Goal: Transaction & Acquisition: Obtain resource

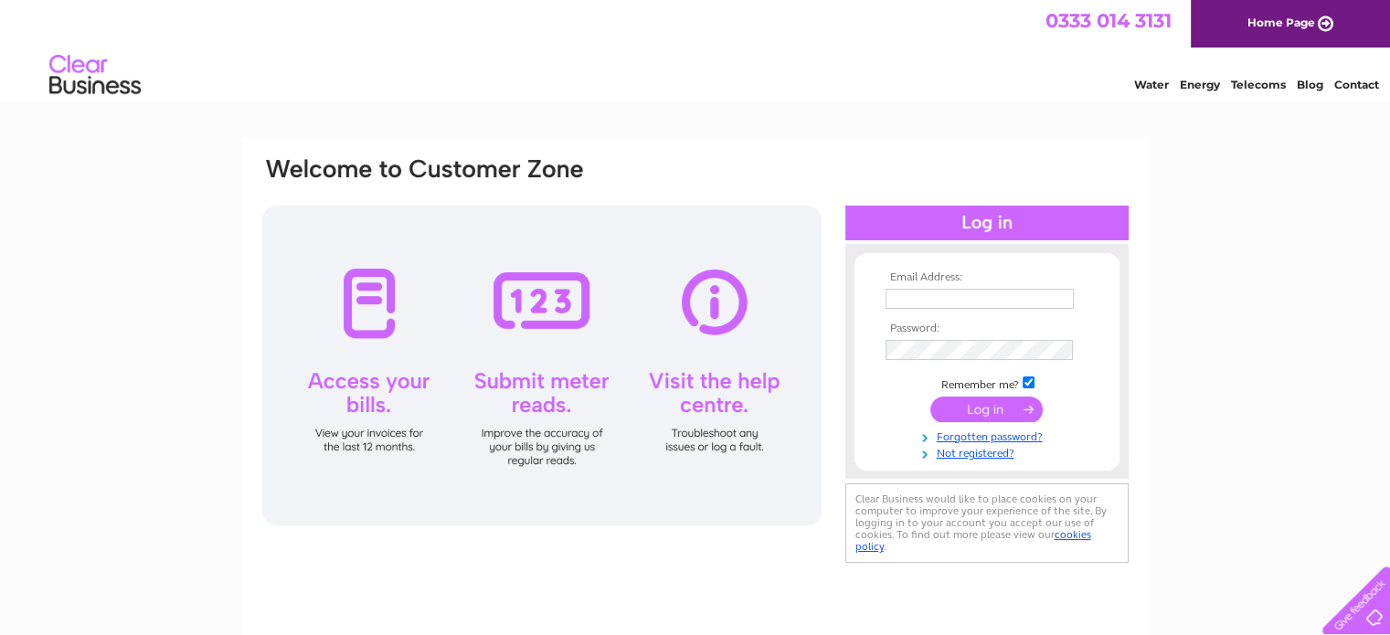
type input "accounts@c2concepts.co.uk"
click at [995, 404] on input "submit" at bounding box center [987, 410] width 112 height 26
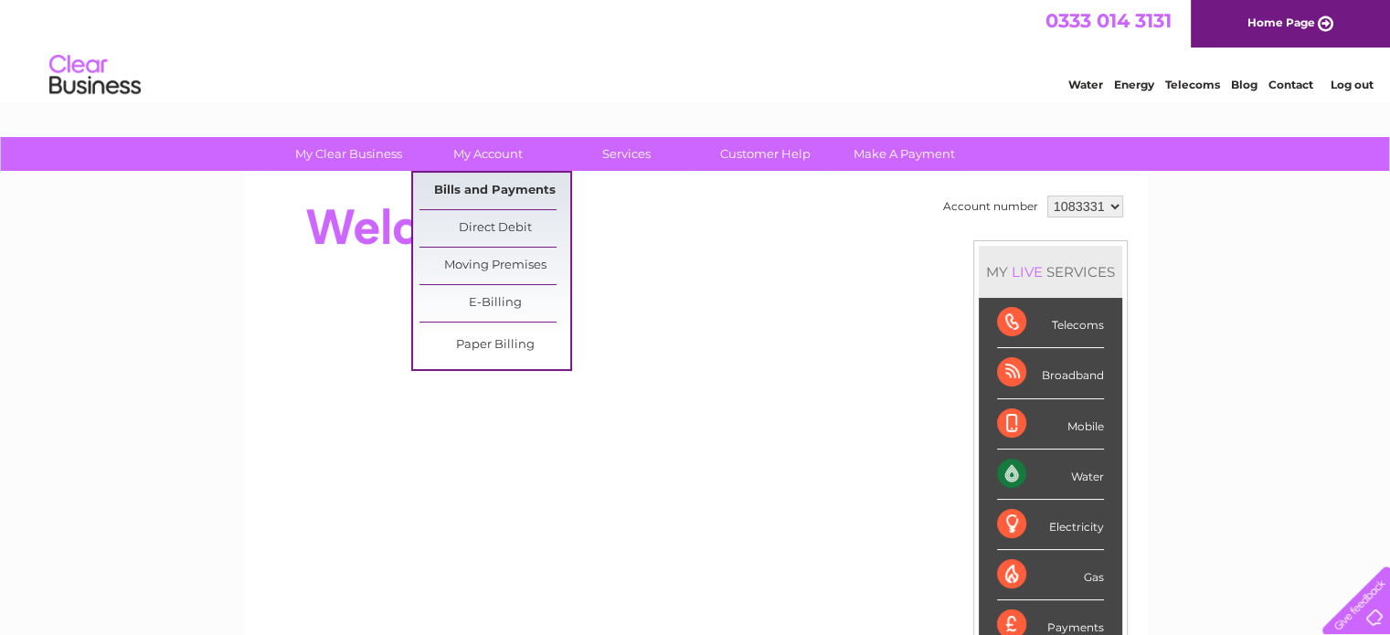
click at [488, 198] on link "Bills and Payments" at bounding box center [495, 191] width 151 height 37
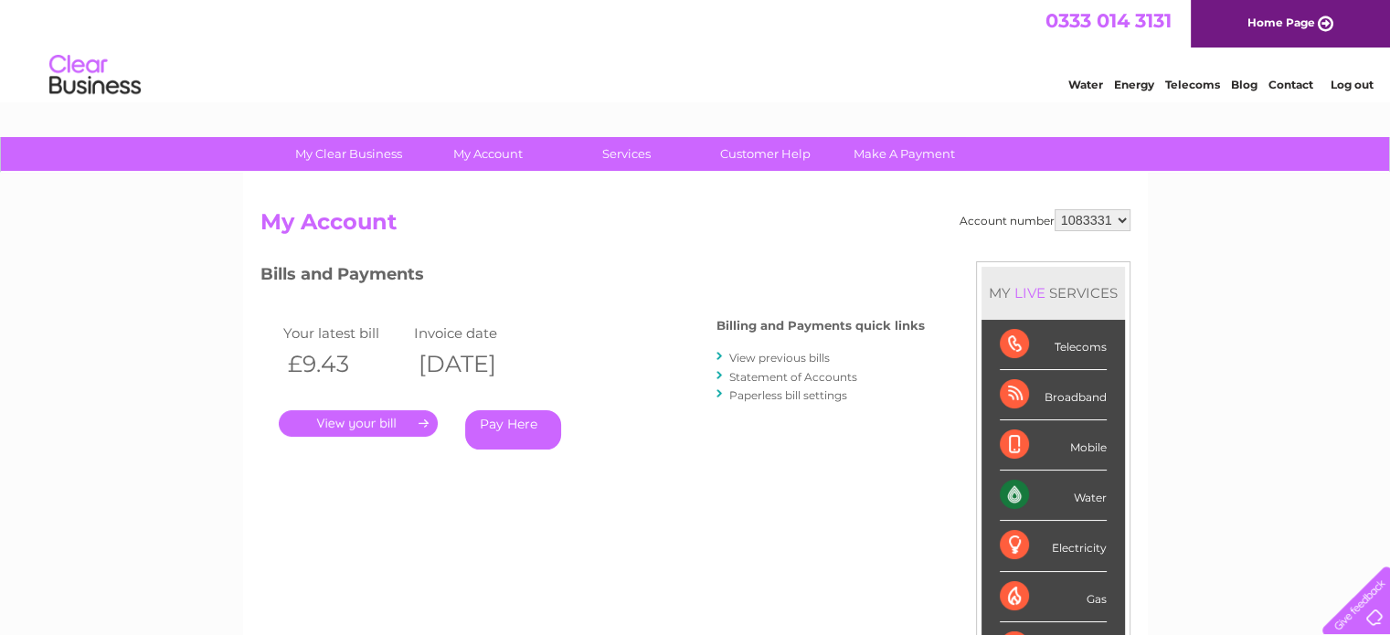
click at [385, 425] on link "." at bounding box center [358, 423] width 159 height 27
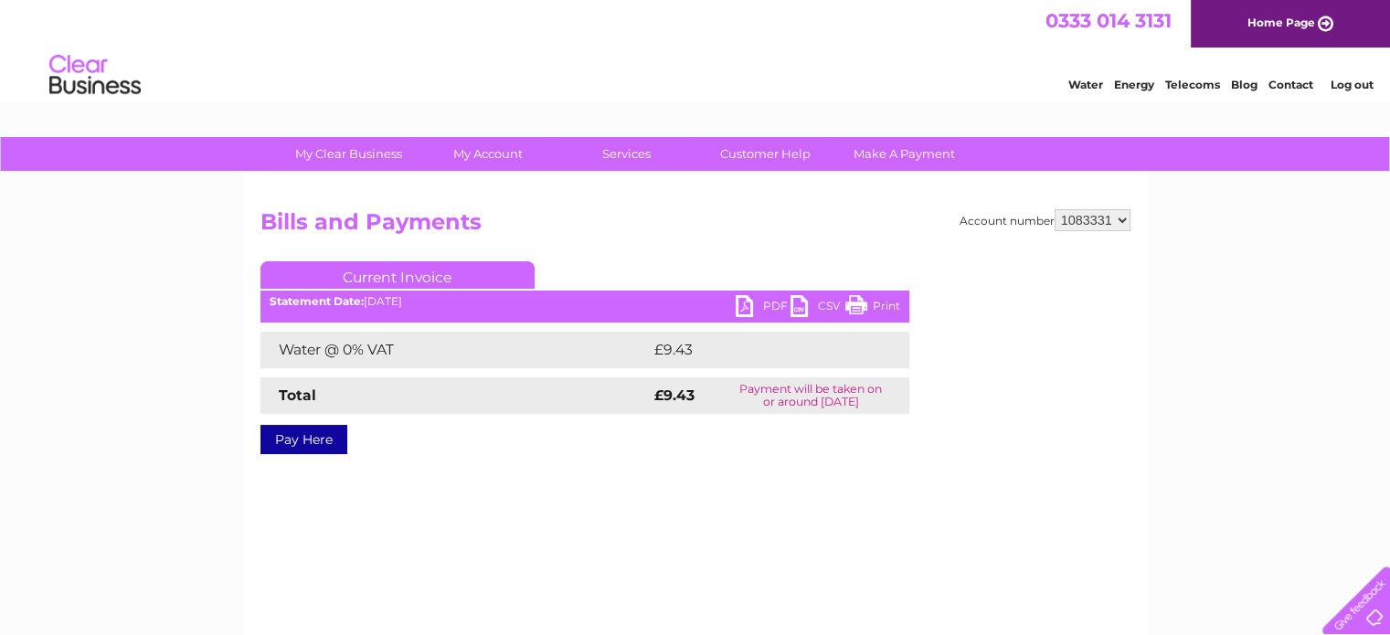
click at [757, 301] on link "PDF" at bounding box center [763, 308] width 55 height 27
click at [1071, 229] on h2 "Bills and Payments" at bounding box center [696, 226] width 870 height 35
click at [1076, 224] on select "1083331" at bounding box center [1093, 220] width 76 height 22
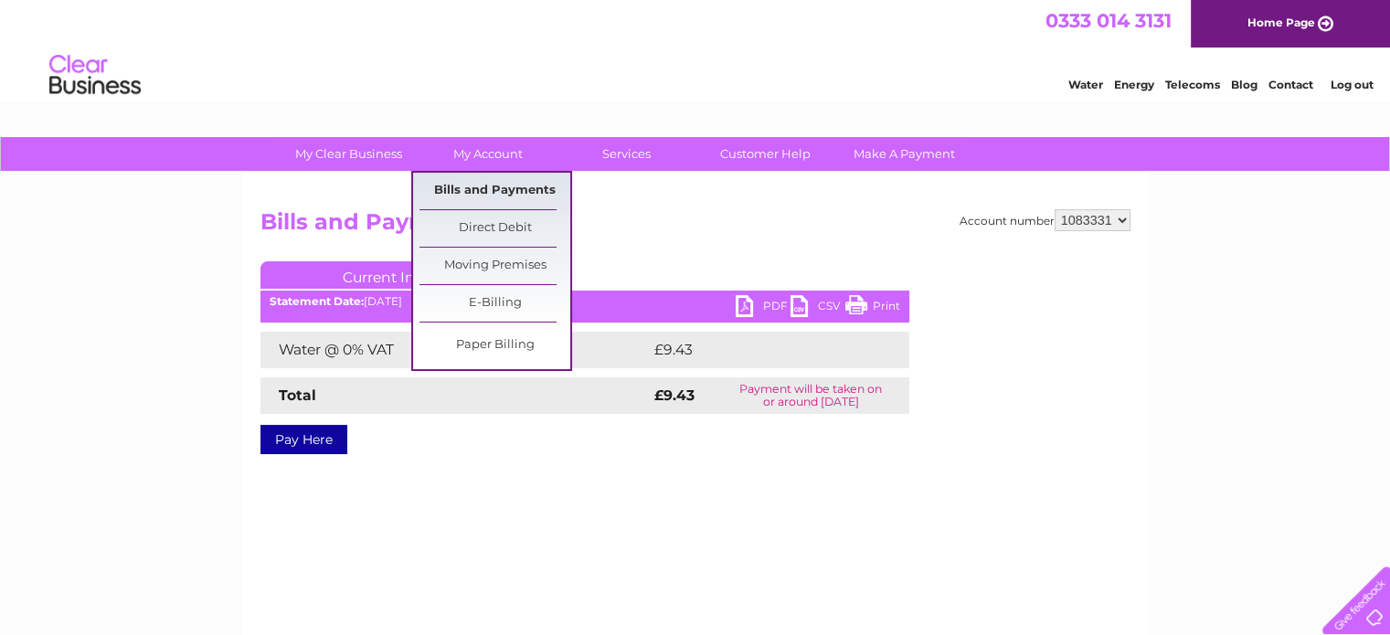
click at [492, 197] on link "Bills and Payments" at bounding box center [495, 191] width 151 height 37
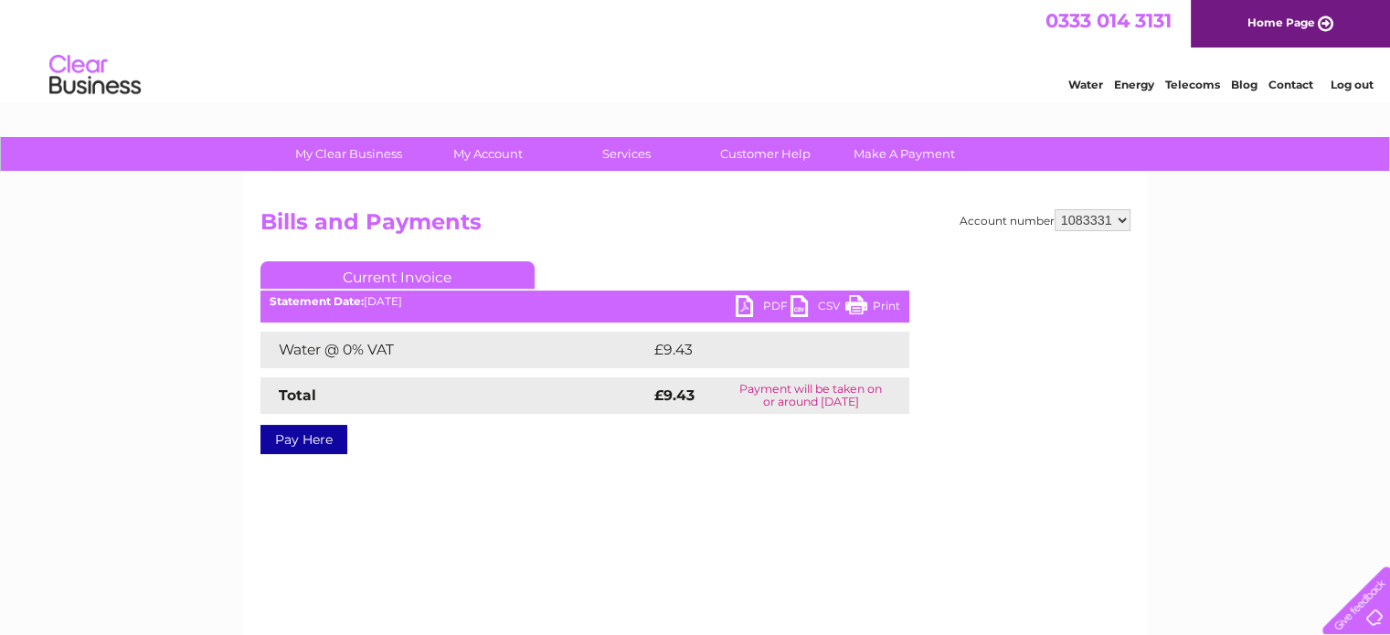
click at [1361, 88] on link "Log out" at bounding box center [1351, 85] width 43 height 14
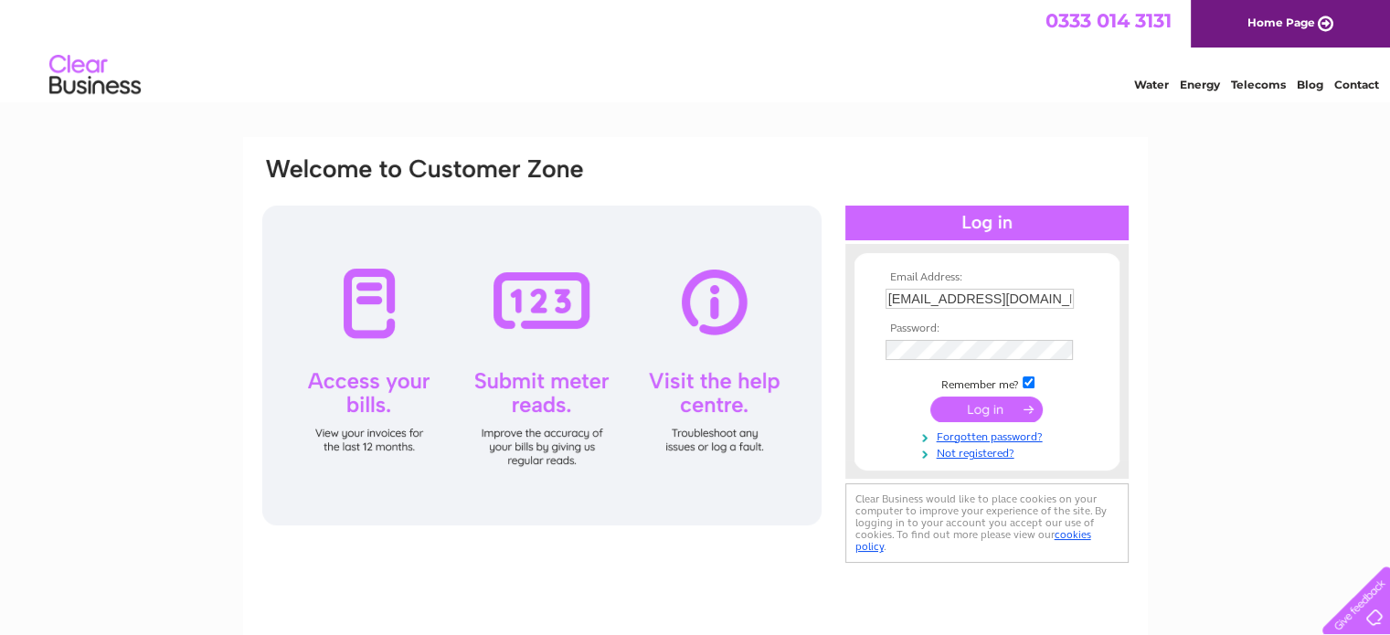
click at [936, 277] on th "Email Address:" at bounding box center [987, 277] width 212 height 13
click at [940, 295] on input "[EMAIL_ADDRESS][DOMAIN_NAME]" at bounding box center [981, 300] width 190 height 22
type input "gemma.park@c2concepts.co.uk"
click at [1005, 416] on input "submit" at bounding box center [987, 410] width 112 height 26
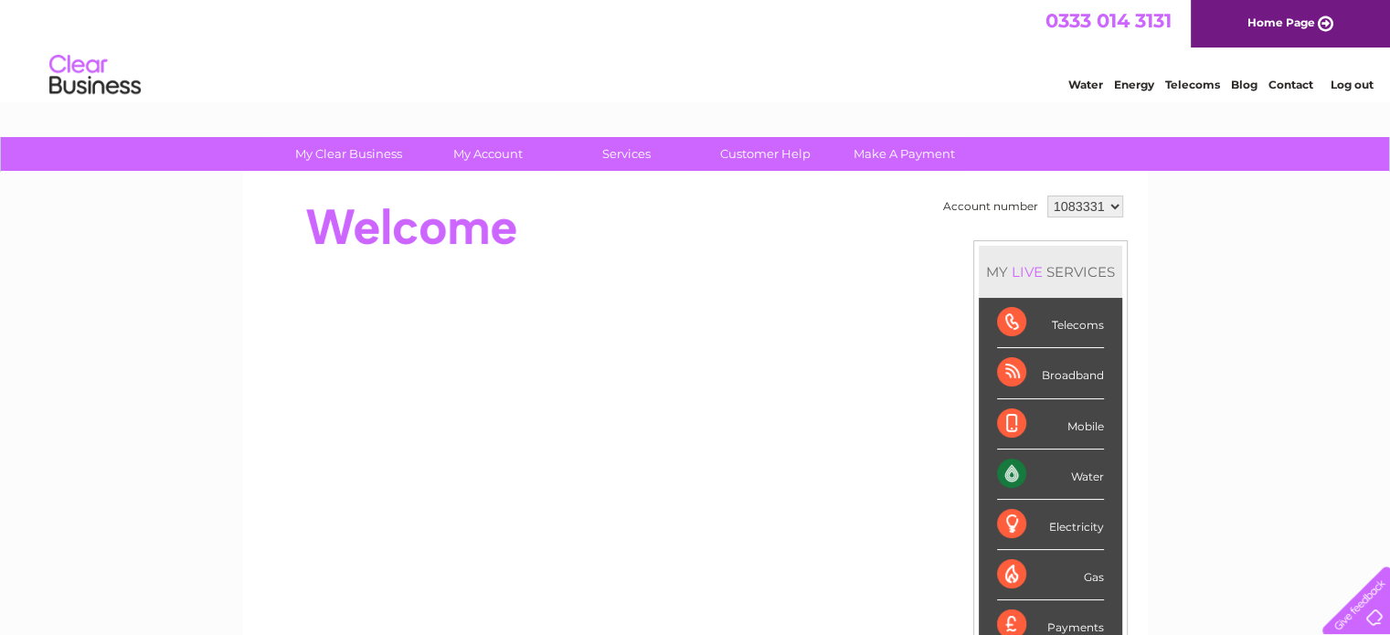
click at [1091, 201] on select "1083331 1086495" at bounding box center [1086, 207] width 76 height 22
click at [1099, 211] on select "1083331 1086495" at bounding box center [1086, 207] width 76 height 22
select select "1086495"
click at [1048, 196] on select "1083331 1086495" at bounding box center [1086, 207] width 76 height 22
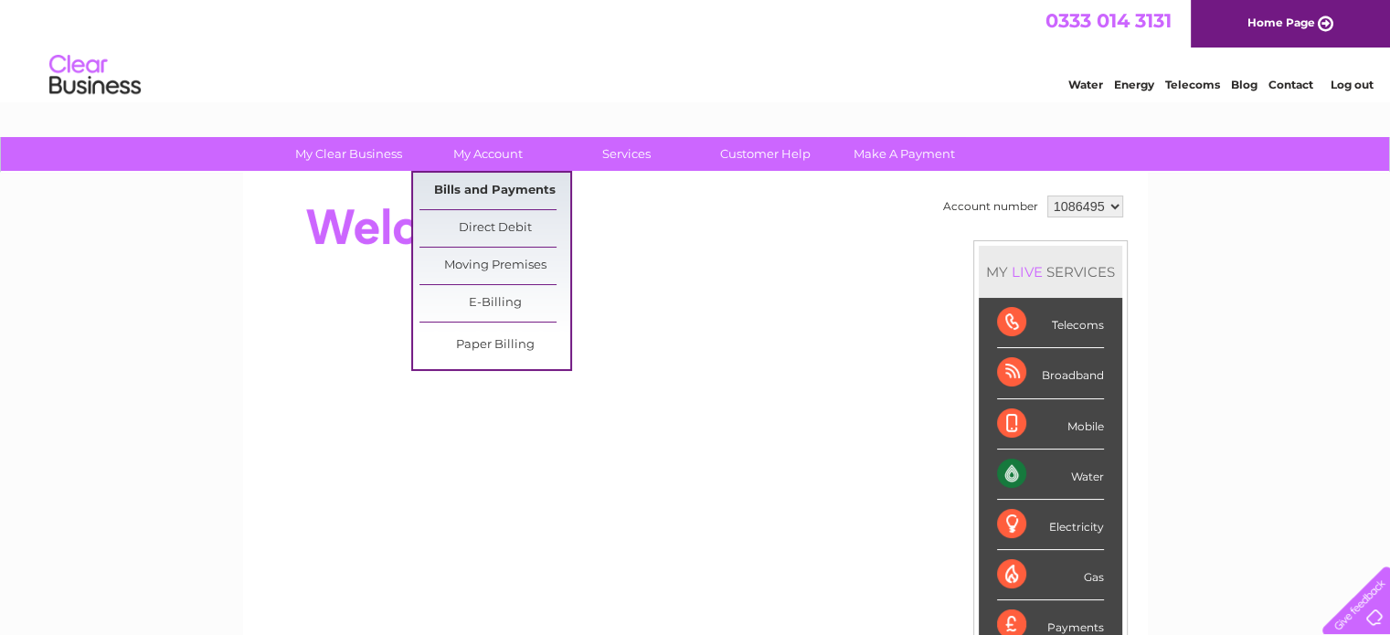
click at [488, 199] on link "Bills and Payments" at bounding box center [495, 191] width 151 height 37
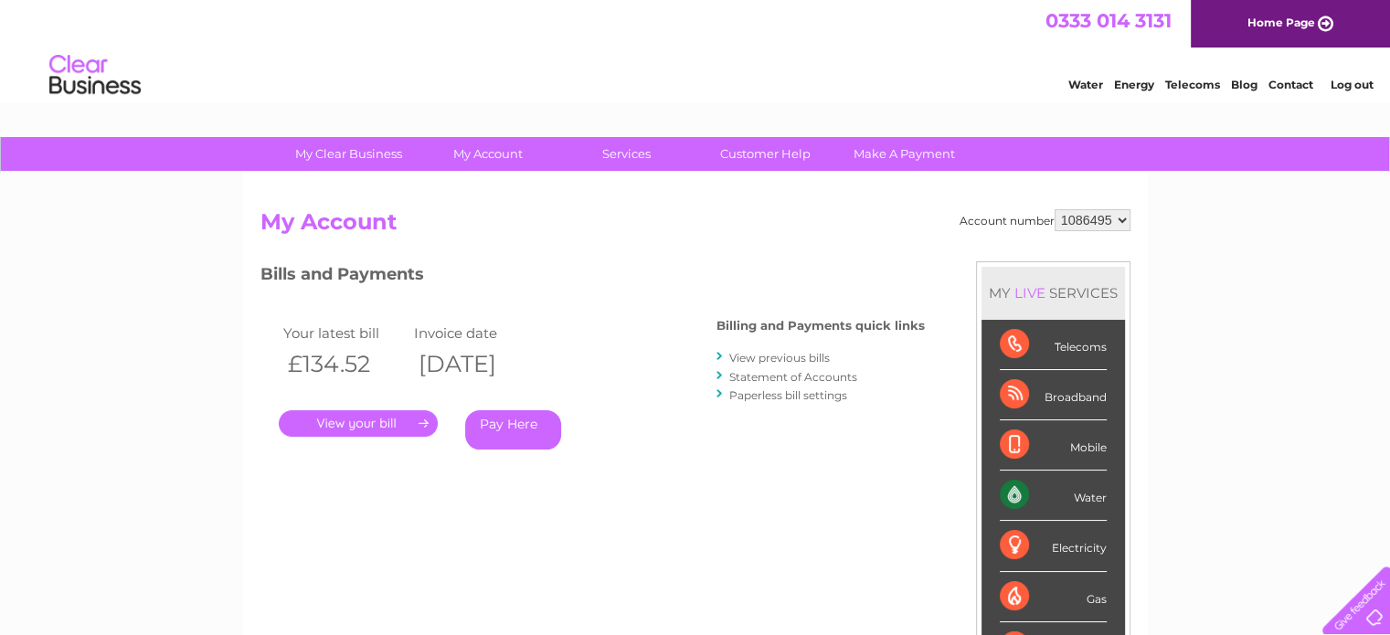
click at [394, 422] on link "." at bounding box center [358, 423] width 159 height 27
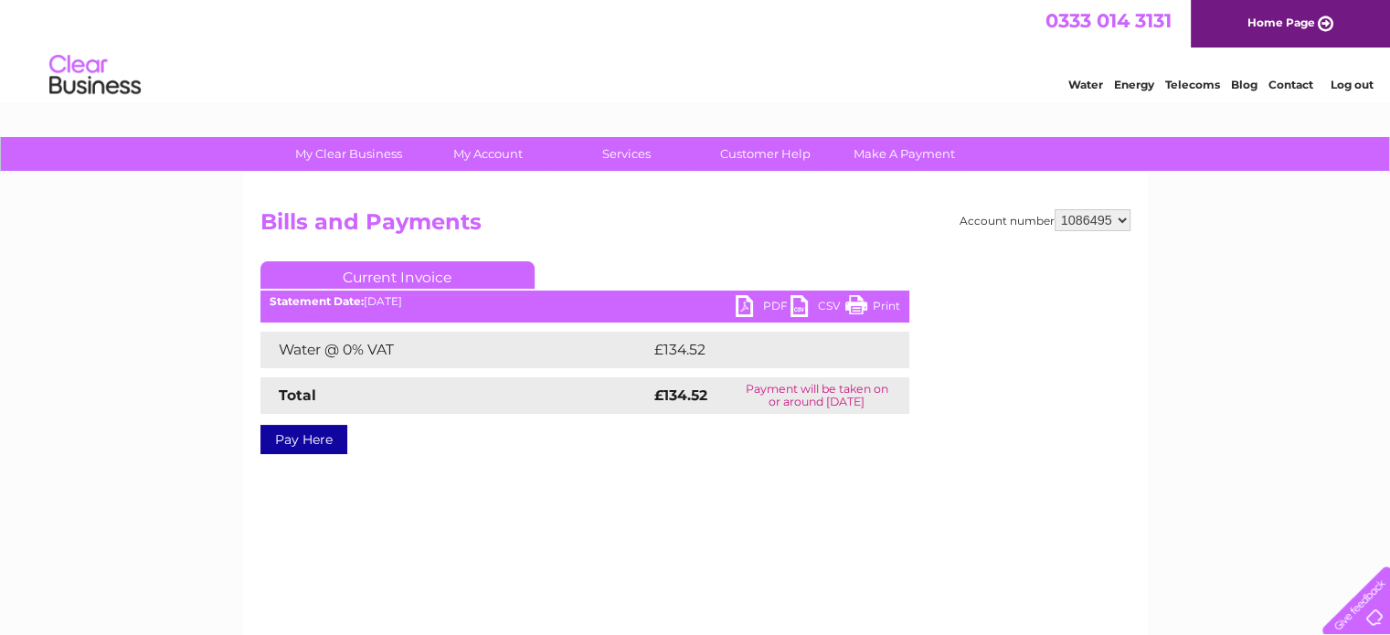
click at [766, 308] on link "PDF" at bounding box center [763, 308] width 55 height 27
